Goal: Navigation & Orientation: Find specific page/section

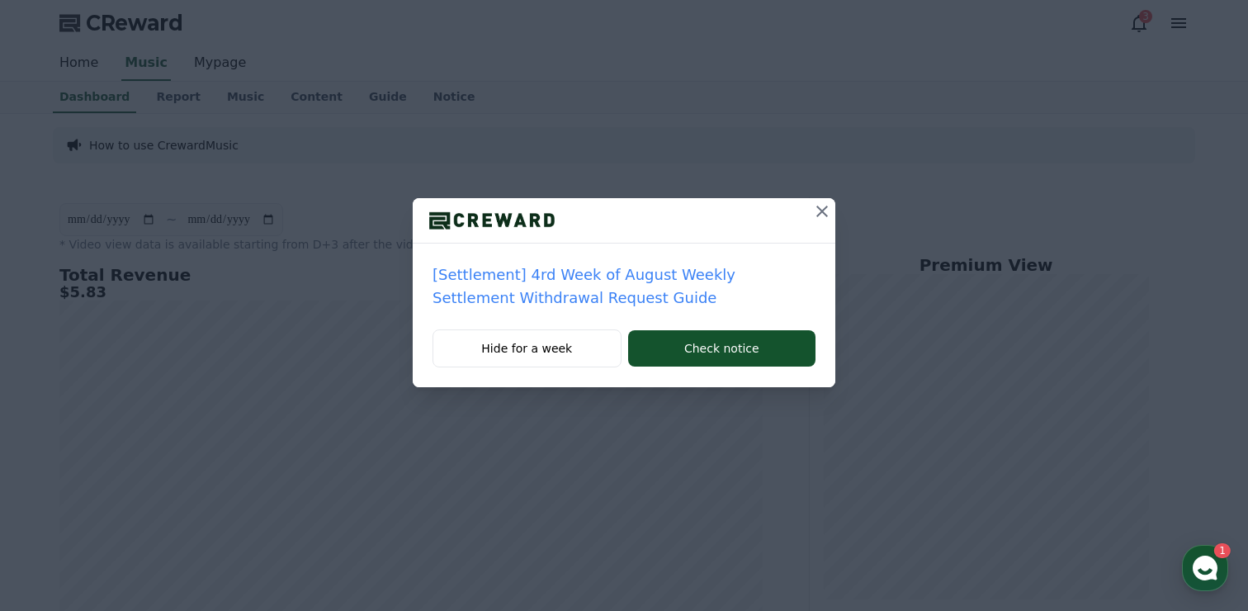
click at [612, 282] on p "[Settlement] 4rd Week of August Weekly Settlement Withdrawal Request Guide" at bounding box center [624, 286] width 383 height 46
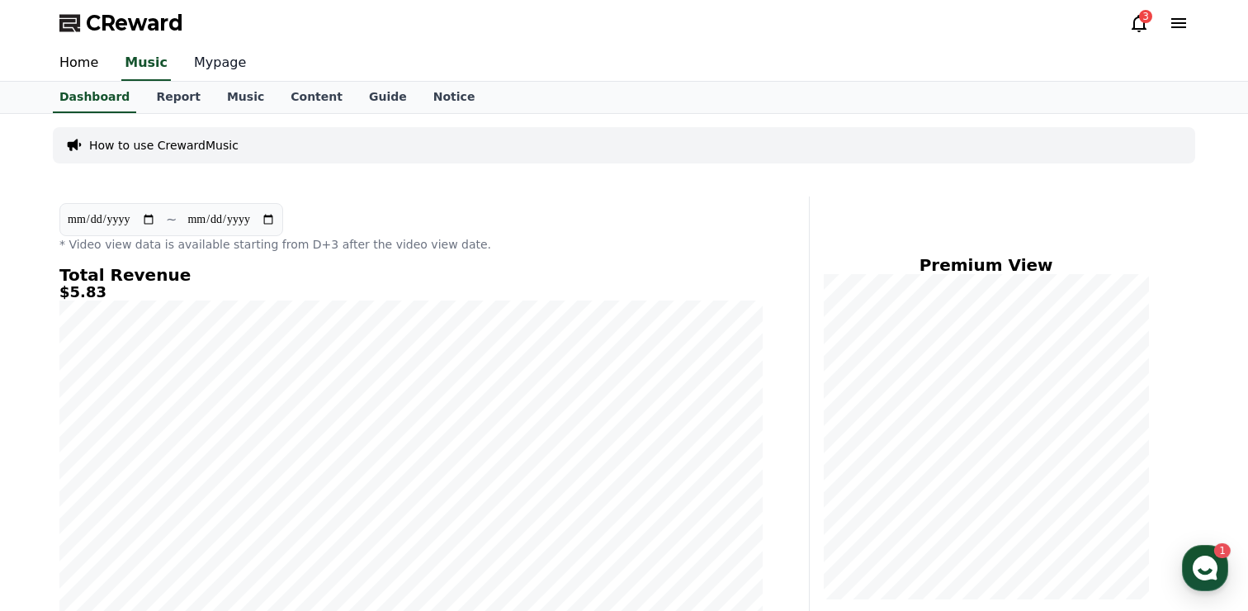
click at [211, 54] on link "Mypage" at bounding box center [220, 63] width 78 height 35
select select "**********"
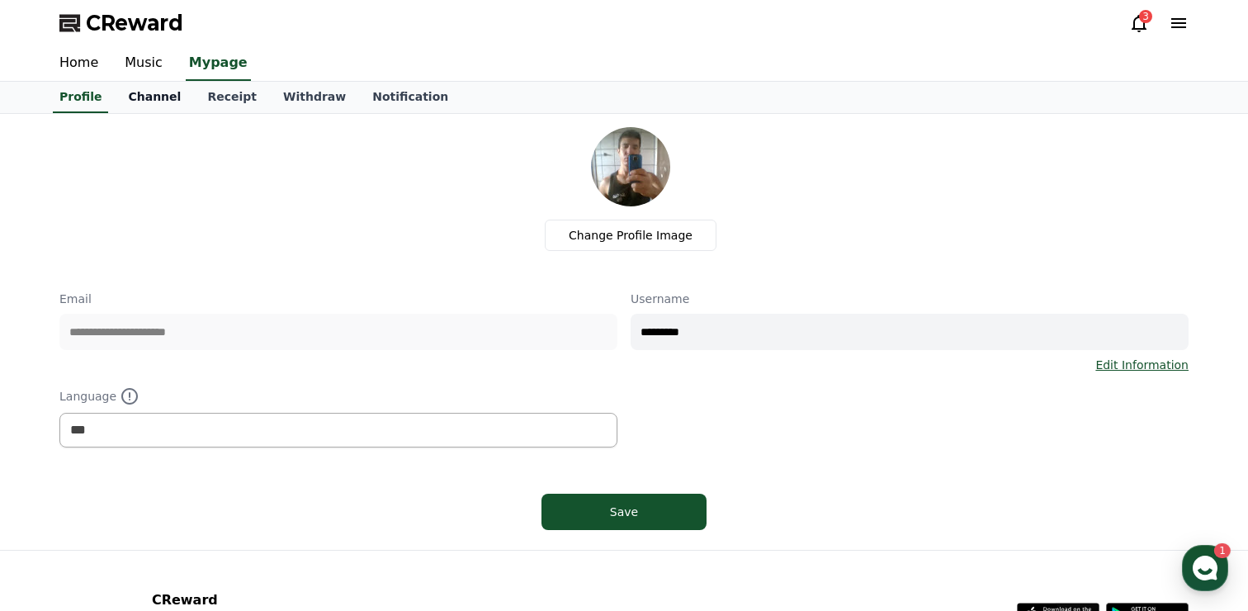
click at [154, 91] on link "Channel" at bounding box center [154, 97] width 79 height 31
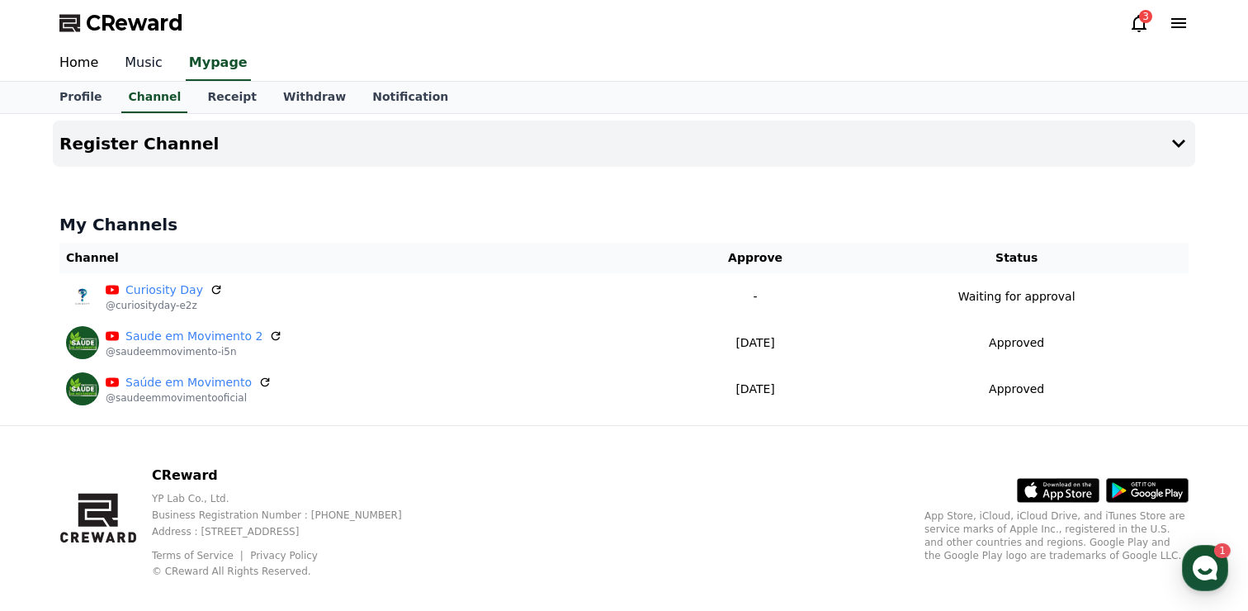
click at [130, 62] on link "Music" at bounding box center [143, 63] width 64 height 35
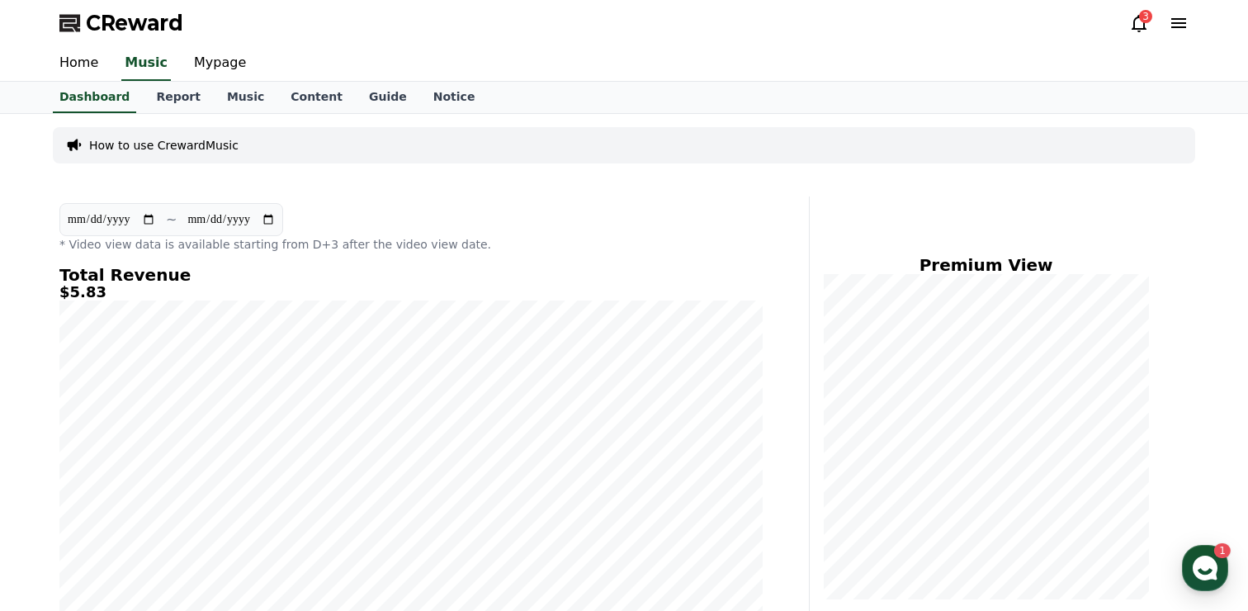
click at [593, 148] on div "How to use CrewardMusic" at bounding box center [624, 145] width 1143 height 36
